Goal: Task Accomplishment & Management: Complete application form

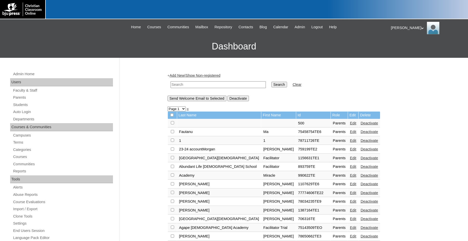
click at [232, 88] on input "text" at bounding box center [218, 84] width 95 height 7
click at [207, 84] on input "text" at bounding box center [218, 84] width 95 height 7
type input "8"
type input "500016223"
click at [272, 82] on input "Search" at bounding box center [280, 85] width 16 height 6
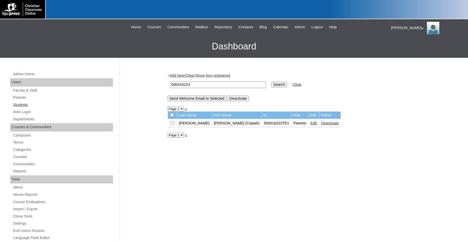
click at [25, 105] on link "Students" at bounding box center [63, 105] width 100 height 6
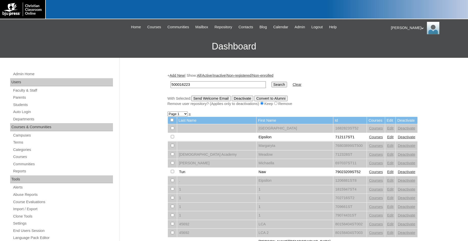
type input "500016223"
click at [272, 82] on input "Search" at bounding box center [280, 85] width 16 height 6
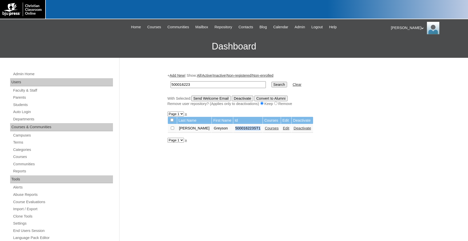
drag, startPoint x: 247, startPoint y: 131, endPoint x: 222, endPoint y: 131, distance: 25.5
click at [233, 131] on td "500016223ST1" at bounding box center [247, 128] width 29 height 9
copy td "500016223ST1"
click at [180, 75] on link "Add New" at bounding box center [177, 76] width 15 height 4
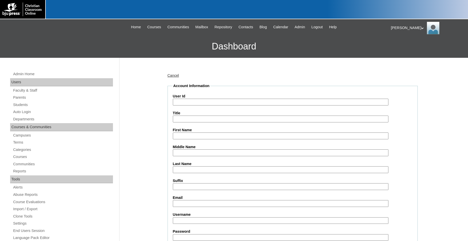
click at [213, 105] on input "User Id" at bounding box center [281, 102] width 216 height 7
paste input "500016223ST1"
type input "500016223ST2"
click at [199, 137] on input "First Name" at bounding box center [281, 136] width 216 height 7
type input "Peyton"
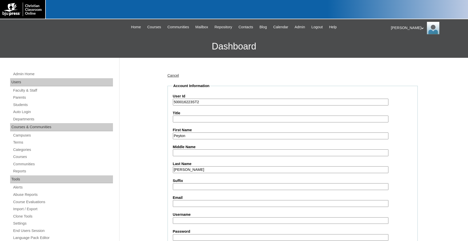
type input "[PERSON_NAME]"
type input "kdmay12@icloud.com"
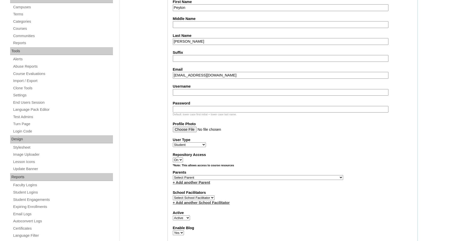
scroll to position [129, 0]
select select "37030"
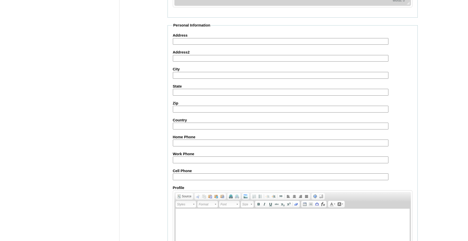
scroll to position [536, 0]
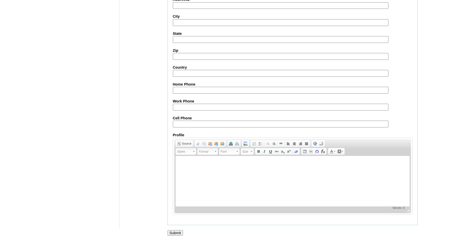
click at [178, 232] on input "Submit" at bounding box center [176, 234] width 16 height 6
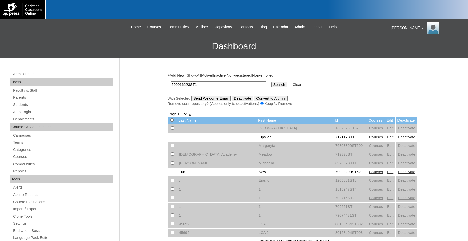
type input "500016223ST1"
click at [272, 82] on input "Search" at bounding box center [280, 85] width 16 height 6
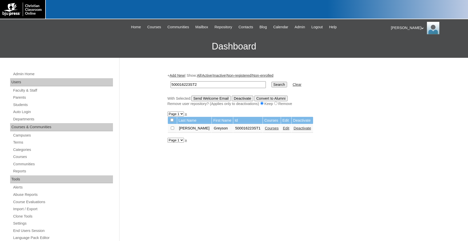
type input "500016223ST2"
click at [272, 82] on input "Search" at bounding box center [280, 85] width 16 height 6
click at [265, 130] on link "Courses" at bounding box center [272, 128] width 14 height 4
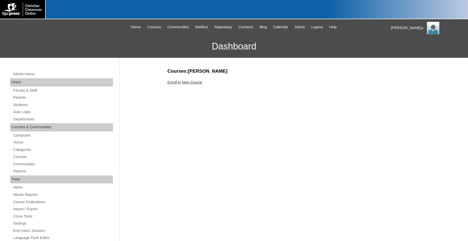
click at [192, 83] on link "Enroll in New Course" at bounding box center [185, 82] width 35 height 4
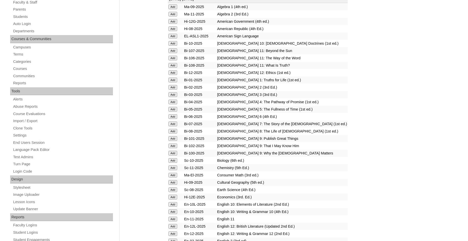
scroll to position [77, 0]
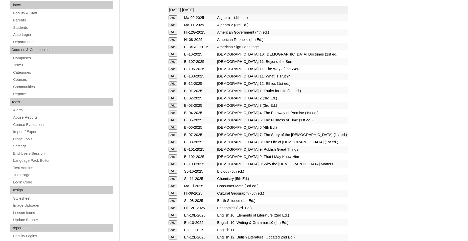
click at [169, 85] on input "Add" at bounding box center [173, 83] width 9 height 5
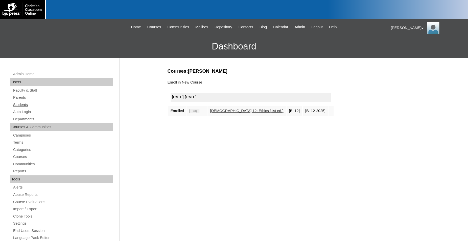
click at [22, 106] on link "Students" at bounding box center [63, 105] width 100 height 6
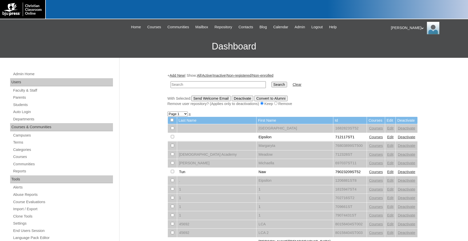
click at [236, 83] on input "text" at bounding box center [218, 84] width 95 height 7
type input "500016223ST1"
click at [272, 82] on input "Search" at bounding box center [280, 85] width 16 height 6
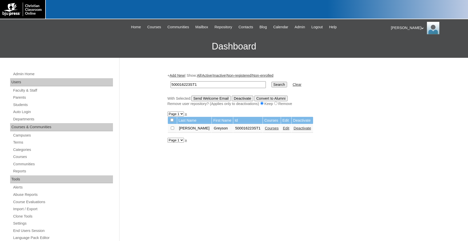
click at [265, 130] on link "Courses" at bounding box center [272, 128] width 14 height 4
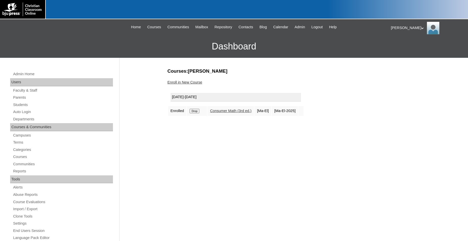
click at [185, 83] on link "Enroll in New Course" at bounding box center [185, 82] width 35 height 4
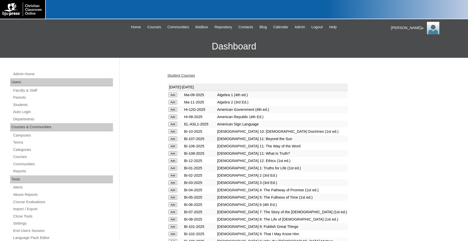
click at [170, 163] on input "Add" at bounding box center [173, 161] width 9 height 5
click at [24, 107] on link "Students" at bounding box center [63, 105] width 100 height 6
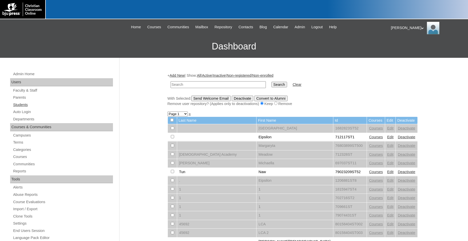
click at [23, 105] on link "Students" at bounding box center [63, 105] width 100 height 6
click at [233, 84] on input "text" at bounding box center [218, 84] width 95 height 7
paste input "500016223"
type input "500016223"
click at [272, 82] on input "Search" at bounding box center [280, 85] width 16 height 6
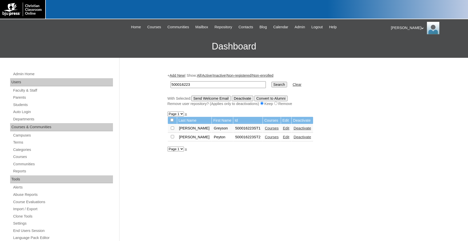
click at [283, 130] on link "Edit" at bounding box center [286, 128] width 6 height 4
click at [172, 130] on input "checkbox" at bounding box center [172, 128] width 3 height 3
checkbox input "true"
click at [172, 139] on input "checkbox" at bounding box center [172, 136] width 3 height 3
checkbox input "true"
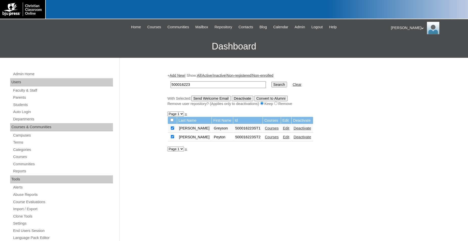
click at [224, 99] on input "Send Welcome Email" at bounding box center [210, 99] width 39 height 6
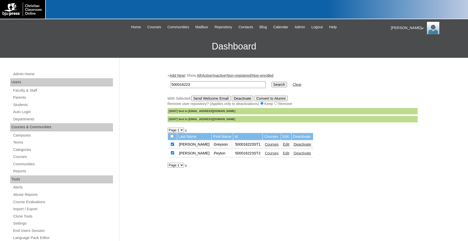
drag, startPoint x: 198, startPoint y: 87, endPoint x: 148, endPoint y: 89, distance: 50.4
click at [171, 88] on input "500016223" at bounding box center [218, 84] width 95 height 7
click at [23, 99] on link "Parents" at bounding box center [63, 98] width 100 height 6
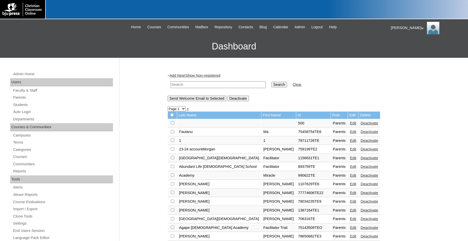
click at [190, 84] on input "text" at bounding box center [218, 84] width 95 height 7
paste input "500016223"
type input "500016223"
click at [272, 82] on input "Search" at bounding box center [280, 85] width 16 height 6
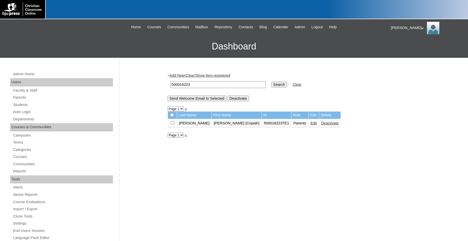
click at [173, 125] on input "checkbox" at bounding box center [172, 122] width 3 height 3
checkbox input "true"
click at [192, 99] on input "Send Welcome Email to Selected" at bounding box center [197, 99] width 59 height 6
